Goal: Find specific page/section: Find specific page/section

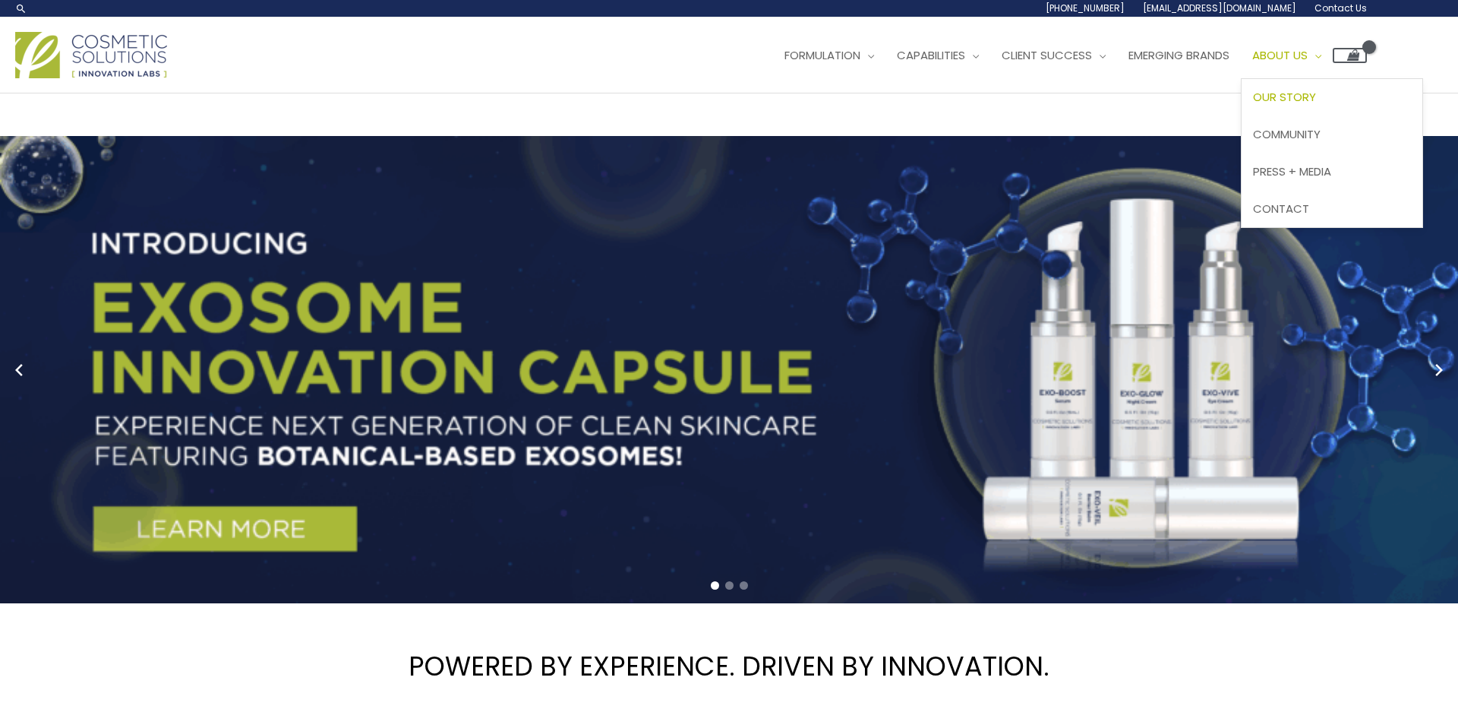
click at [1316, 102] on span "Our Story" at bounding box center [1284, 97] width 63 height 16
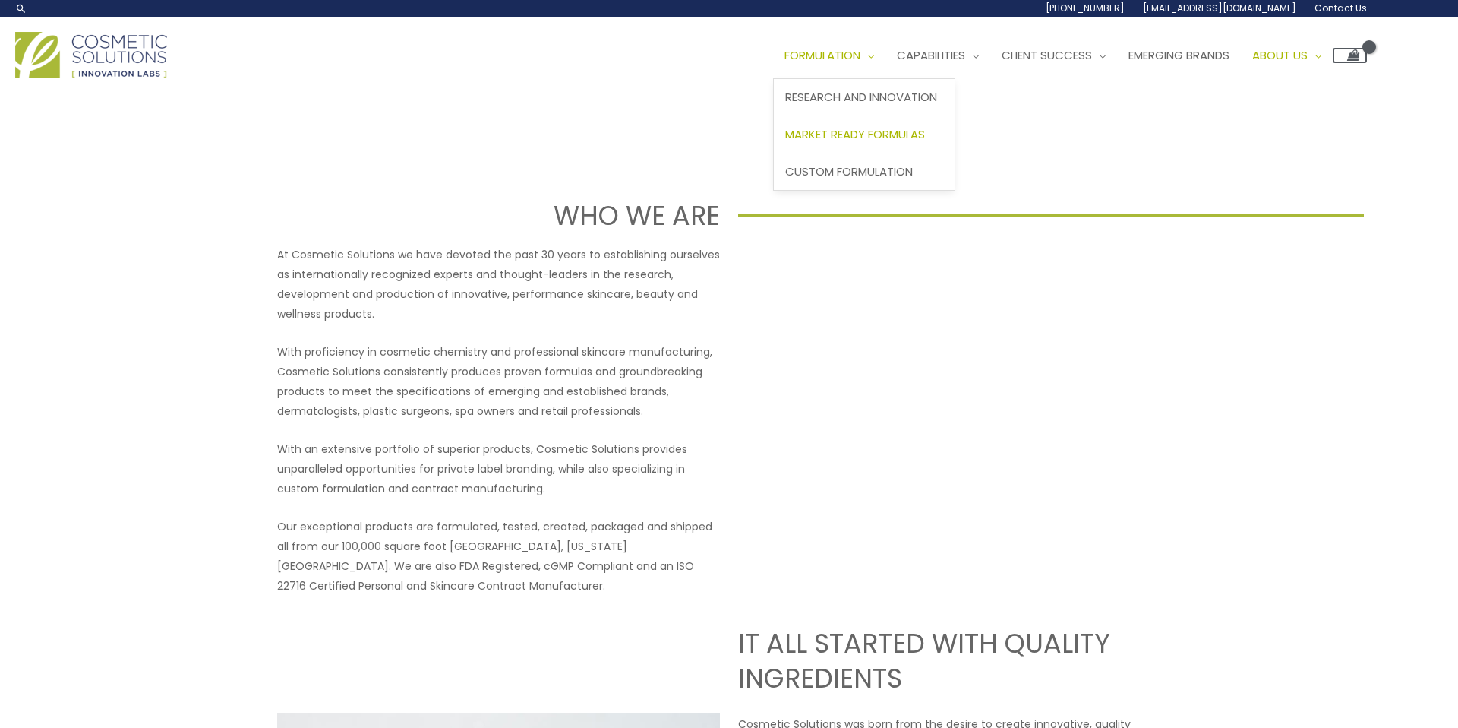
click at [870, 130] on span "Market Ready Formulas" at bounding box center [855, 134] width 140 height 16
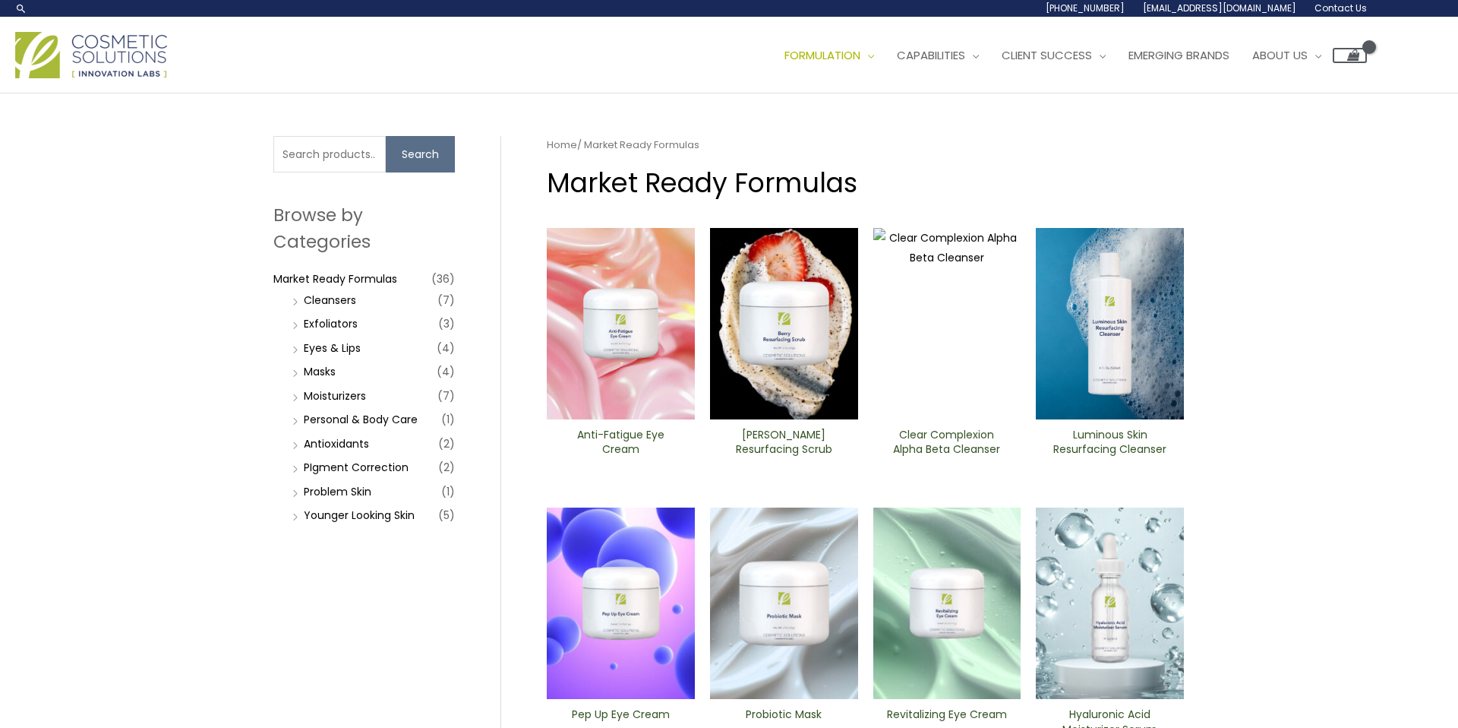
click at [1343, 6] on span "Contact Us" at bounding box center [1341, 8] width 52 height 13
